Goal: Contribute content

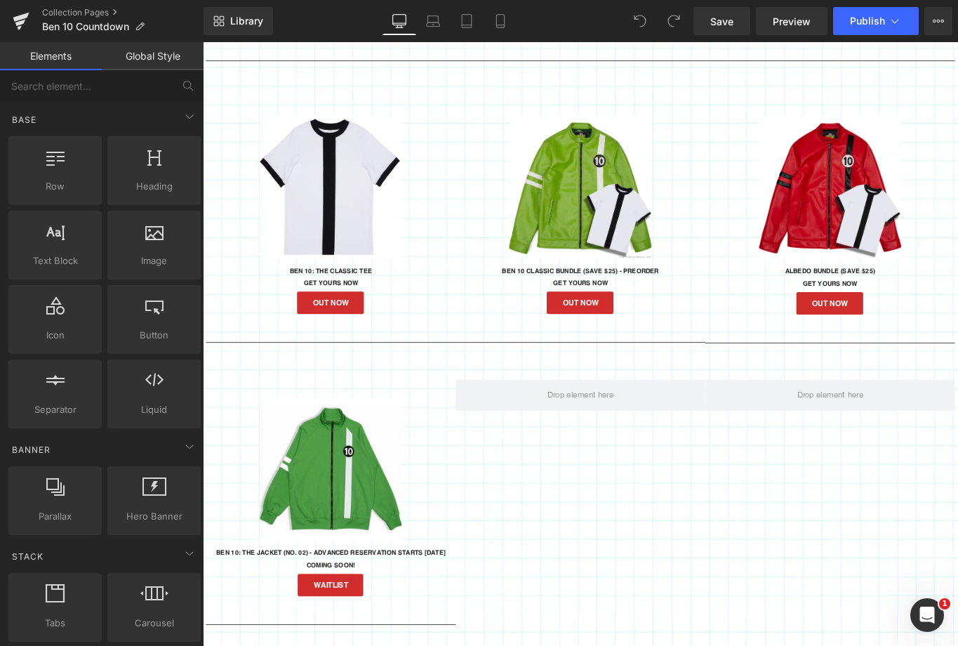
scroll to position [1226, 0]
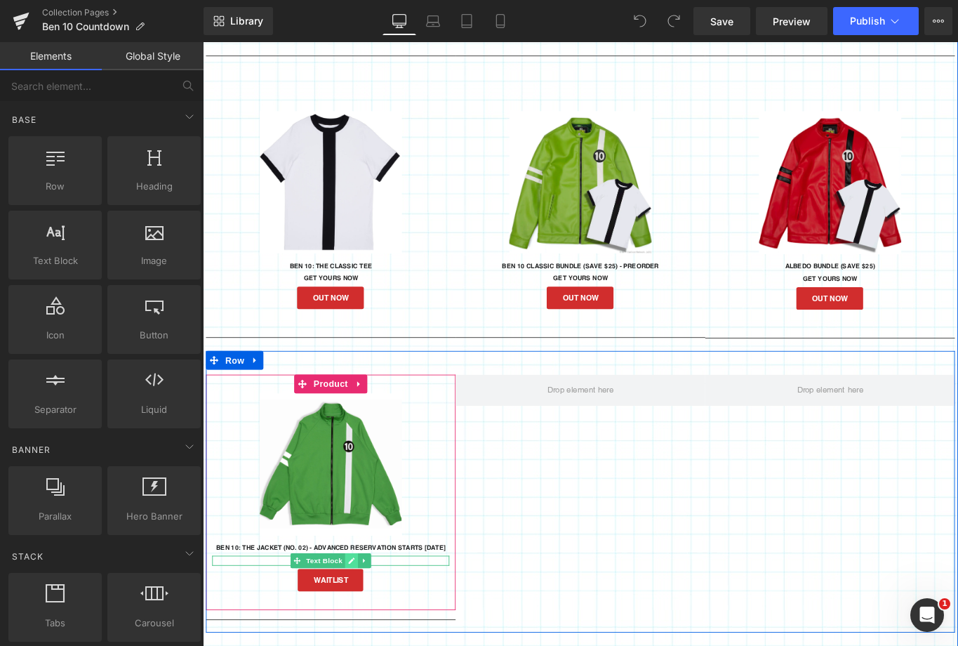
click at [363, 623] on link at bounding box center [370, 625] width 15 height 17
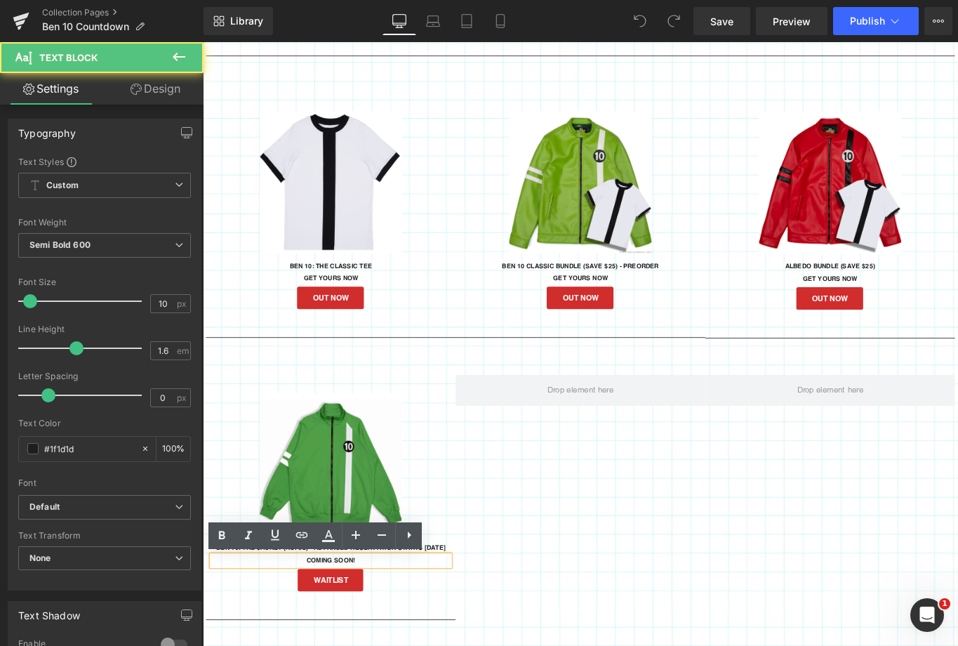
click at [340, 626] on p "COMING SOON!" at bounding box center [346, 625] width 267 height 11
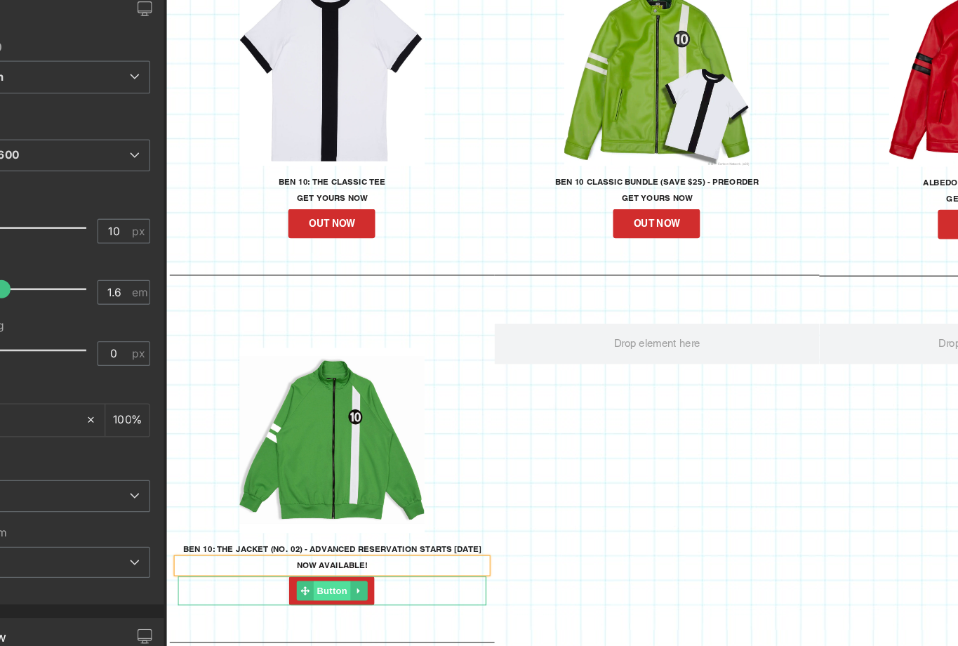
click at [309, 497] on span "Button" at bounding box center [309, 496] width 32 height 17
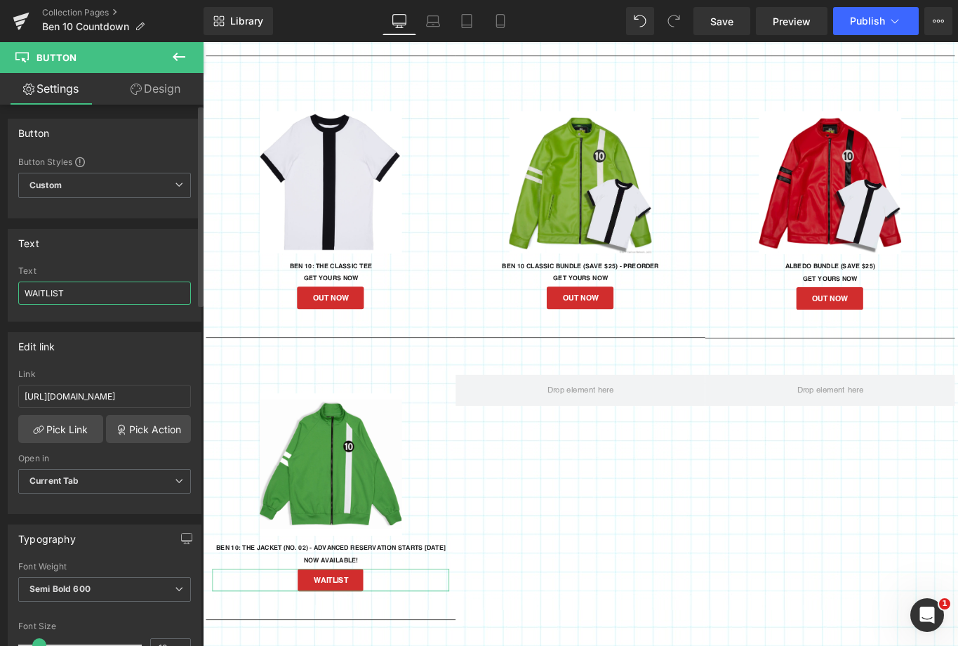
drag, startPoint x: 66, startPoint y: 294, endPoint x: 21, endPoint y: 291, distance: 45.1
click at [21, 291] on input "WAITLIST" at bounding box center [104, 293] width 173 height 23
type input "PREORDER"
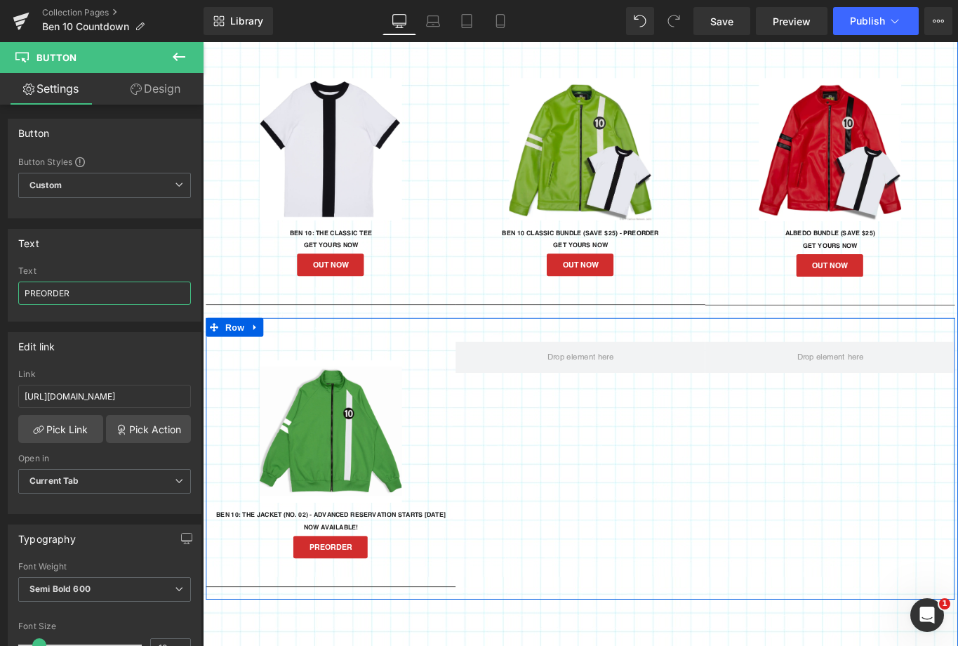
scroll to position [1269, 0]
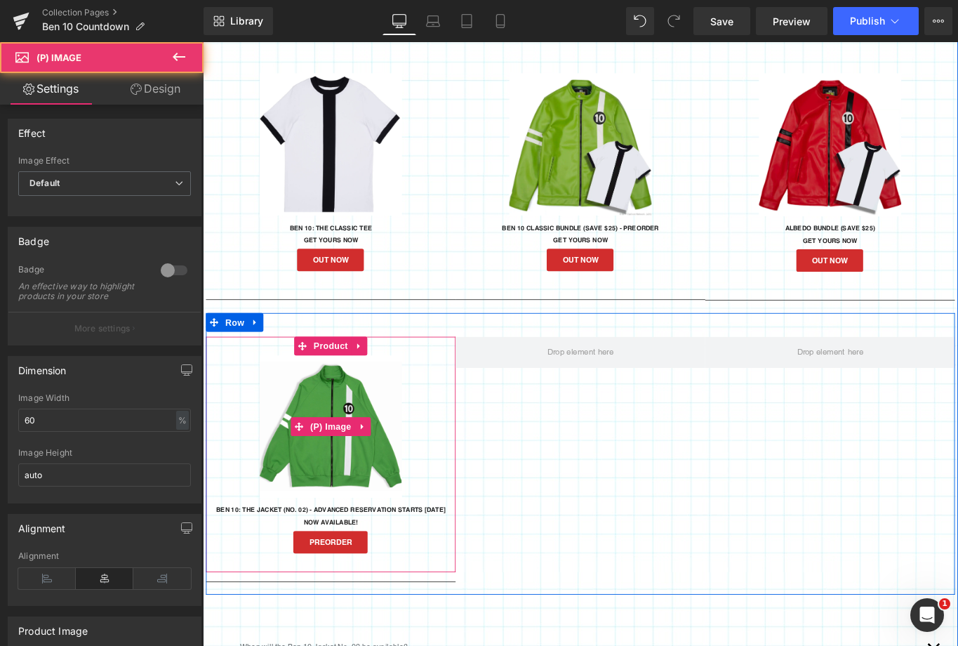
click at [343, 513] on img at bounding box center [347, 475] width 160 height 160
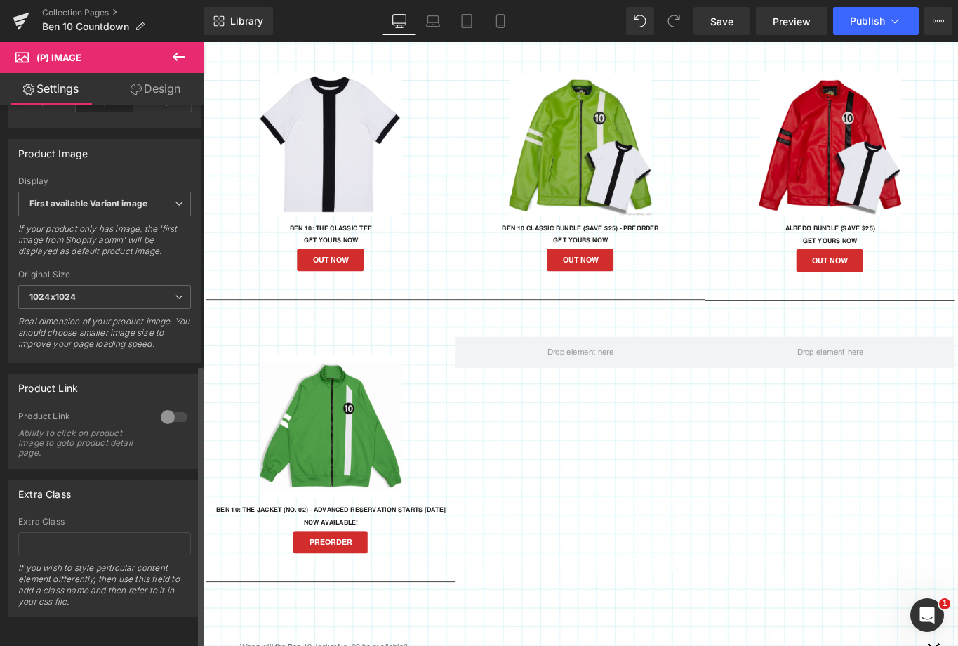
scroll to position [497, 0]
click at [163, 407] on div at bounding box center [174, 417] width 34 height 22
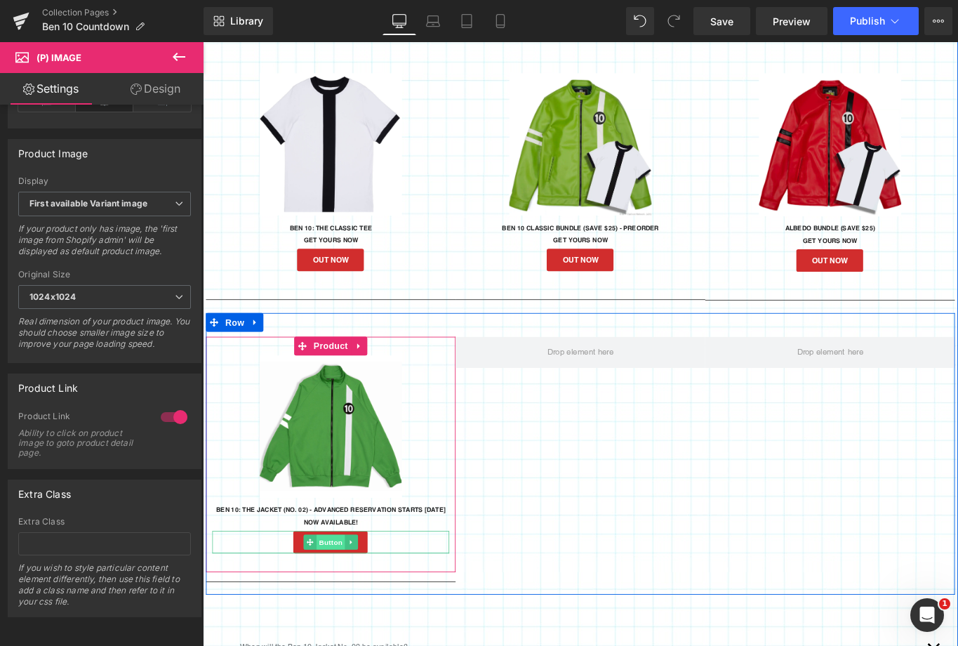
click at [340, 606] on span "Button" at bounding box center [347, 604] width 32 height 17
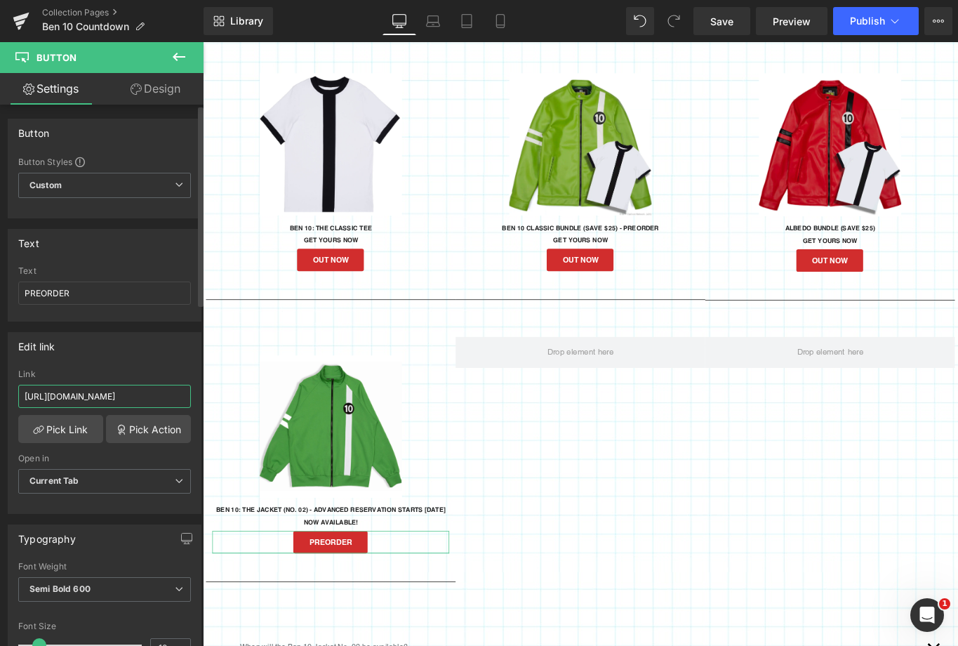
click at [84, 390] on input "[URL][DOMAIN_NAME]" at bounding box center [104, 396] width 173 height 23
click at [130, 397] on input "[URL][DOMAIN_NAME]" at bounding box center [104, 396] width 173 height 23
paste input "collections/this-week/"
type input "[URL][DOMAIN_NAME]"
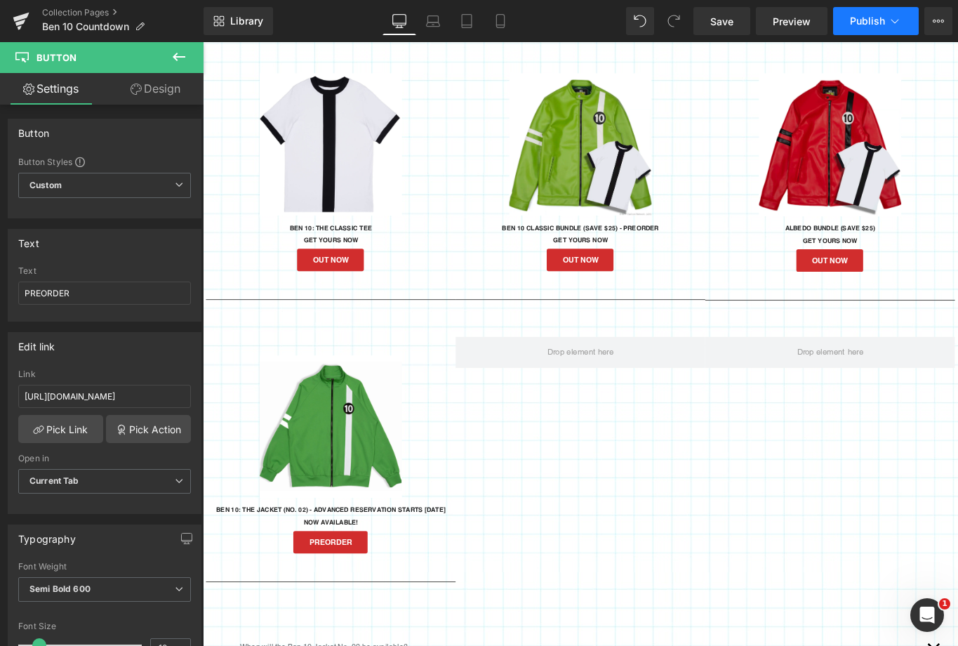
scroll to position [0, 0]
click at [857, 22] on span "Publish" at bounding box center [867, 20] width 35 height 11
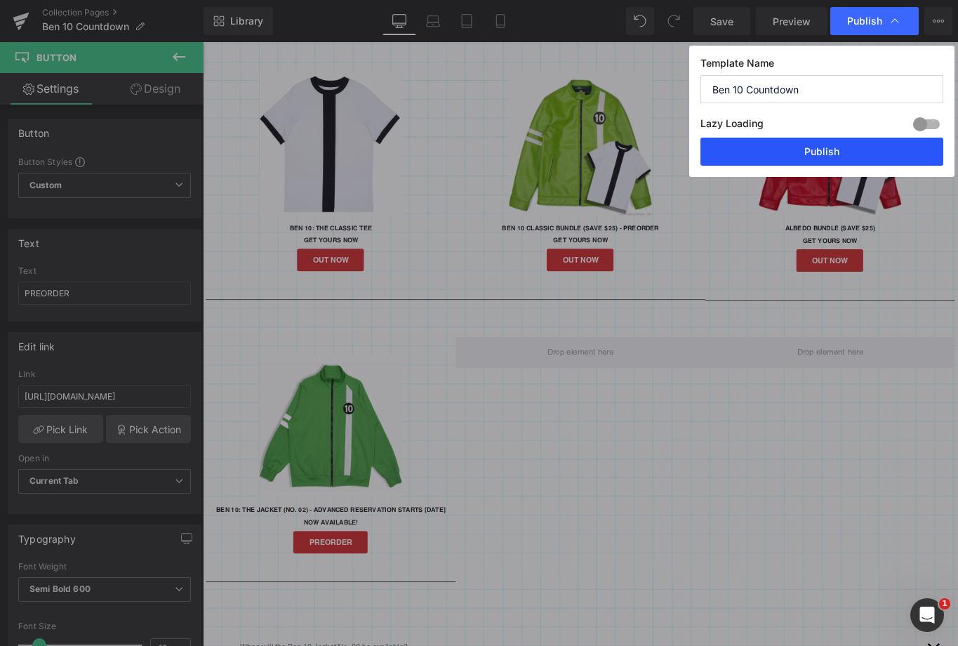
click at [792, 155] on button "Publish" at bounding box center [822, 152] width 243 height 28
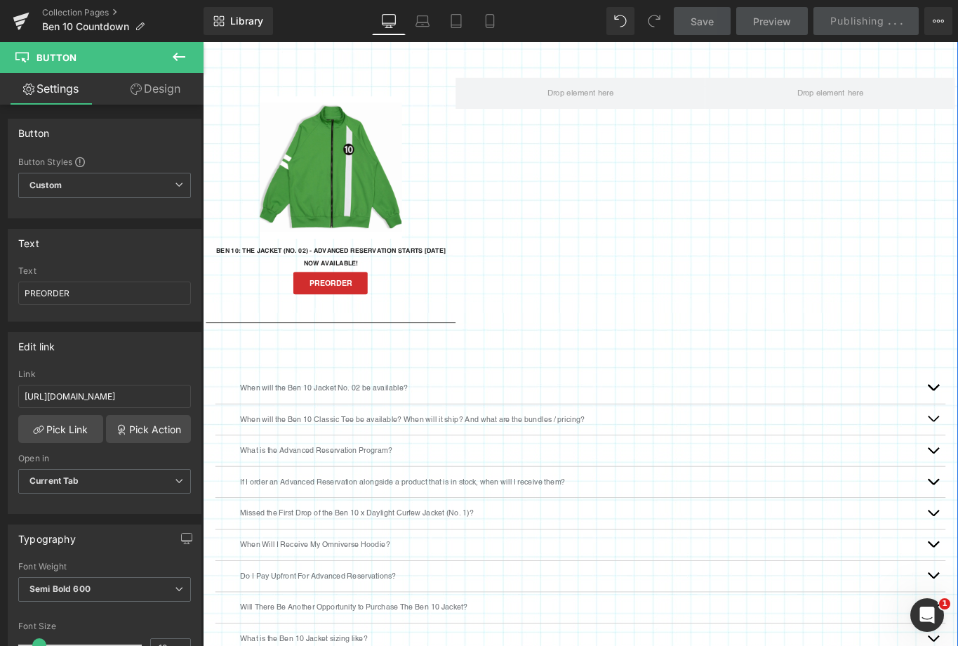
scroll to position [1660, 0]
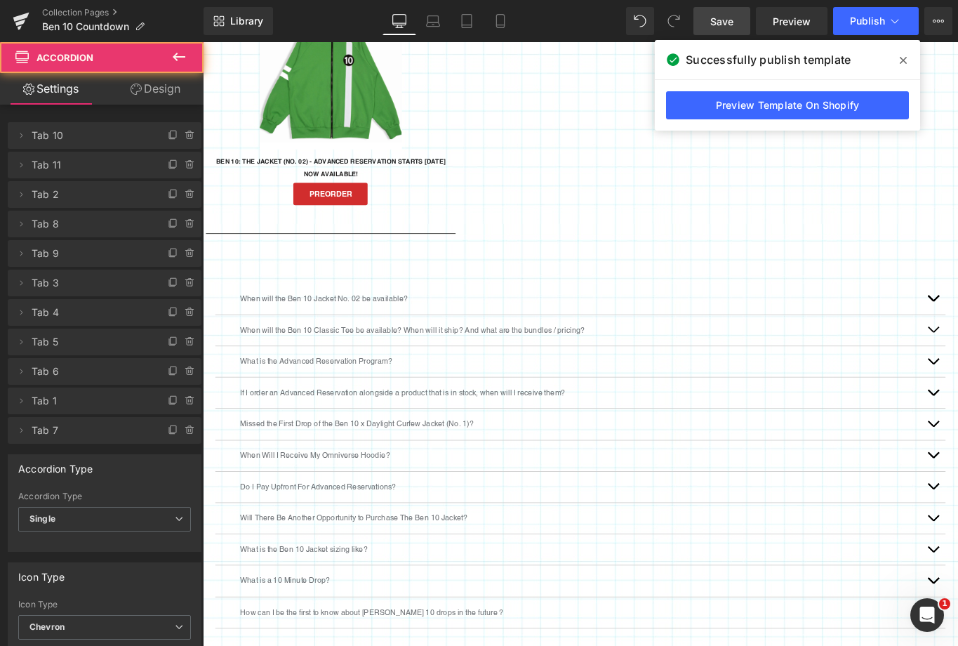
click at [727, 17] on span "Save" at bounding box center [721, 21] width 23 height 15
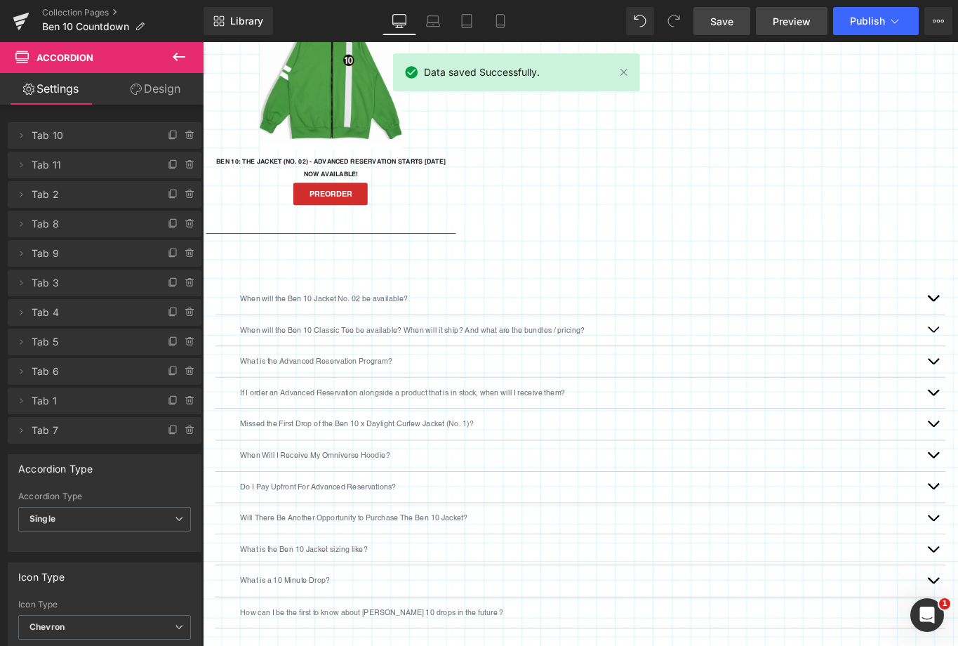
click at [782, 24] on span "Preview" at bounding box center [792, 21] width 38 height 15
